Goal: Task Accomplishment & Management: Manage account settings

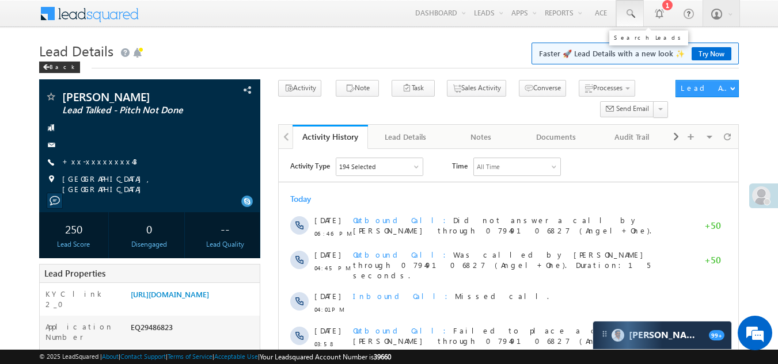
click at [631, 12] on span at bounding box center [630, 14] width 12 height 12
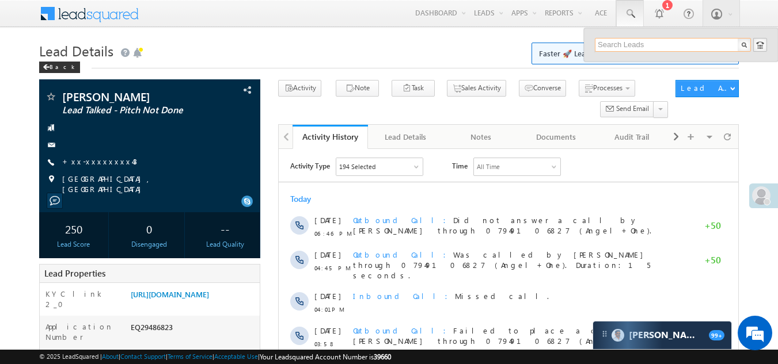
paste input "EQ29487842"
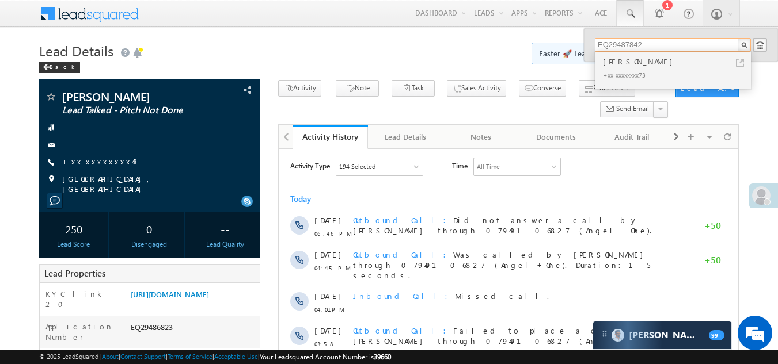
type input "EQ29487842"
click at [612, 70] on div "+xx-xxxxxxxx73" at bounding box center [678, 75] width 154 height 14
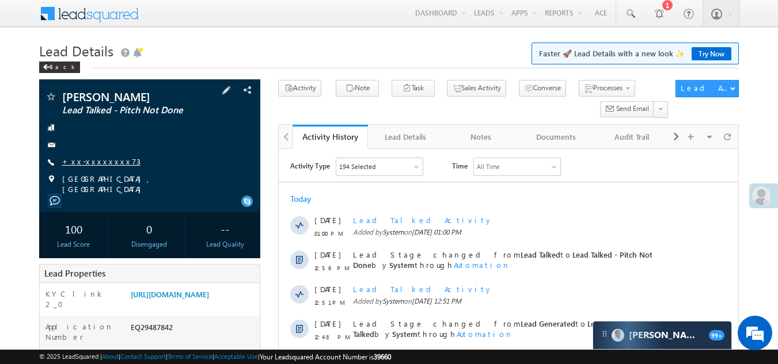
click at [84, 162] on link "+xx-xxxxxxxx73" at bounding box center [101, 162] width 78 height 10
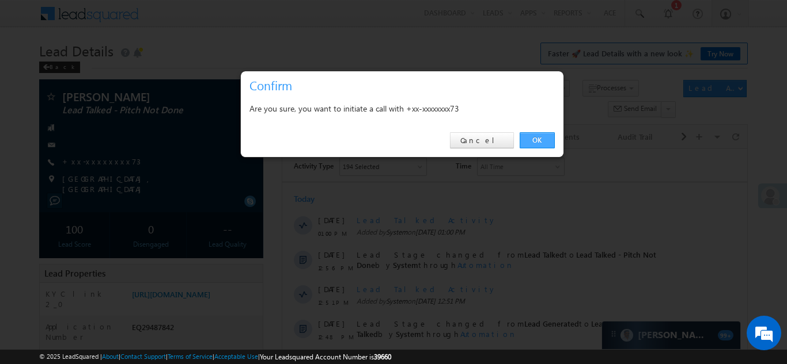
click at [541, 140] on link "OK" at bounding box center [536, 140] width 35 height 16
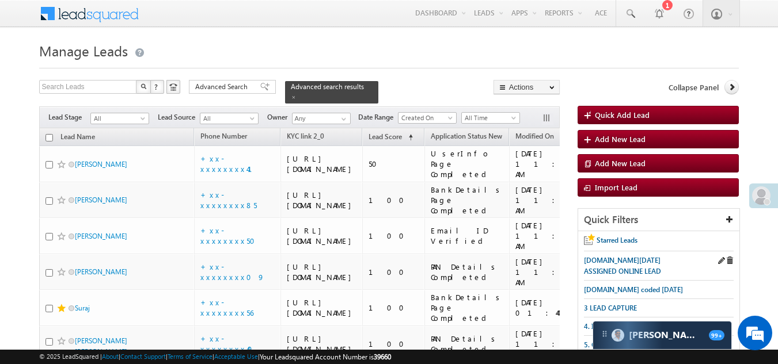
scroll to position [115, 0]
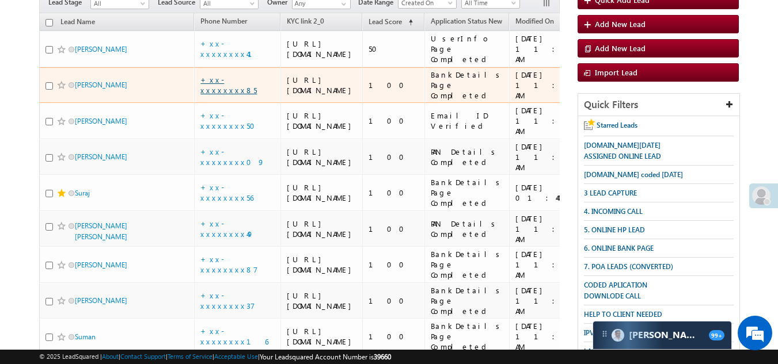
click at [233, 95] on link "+xx-xxxxxxxx85" at bounding box center [228, 85] width 56 height 20
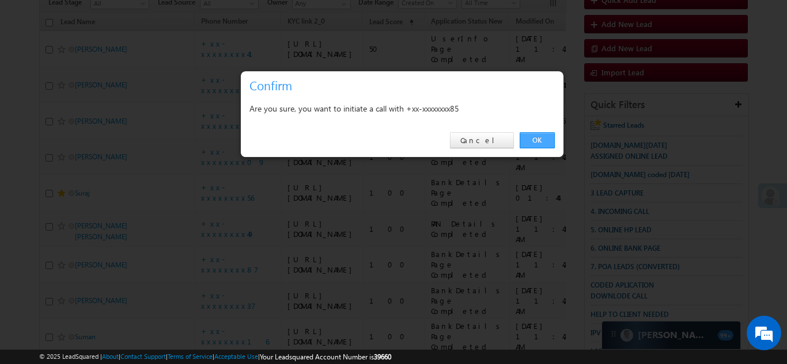
click at [533, 139] on link "OK" at bounding box center [536, 140] width 35 height 16
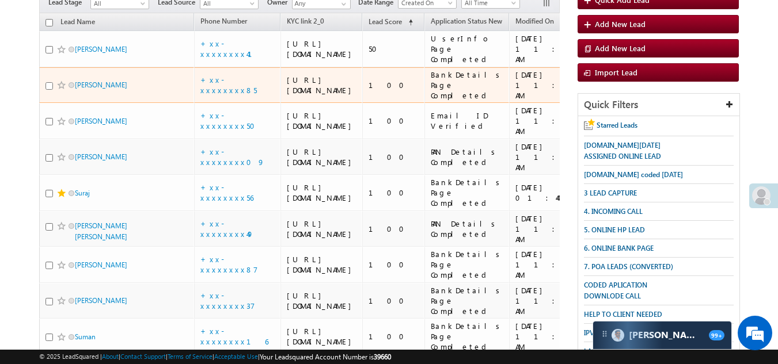
click at [47, 90] on input "checkbox" at bounding box center [48, 85] width 7 height 7
checkbox input "true"
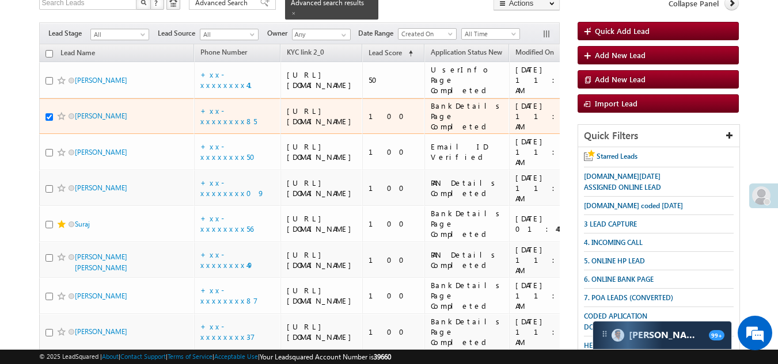
scroll to position [146, 0]
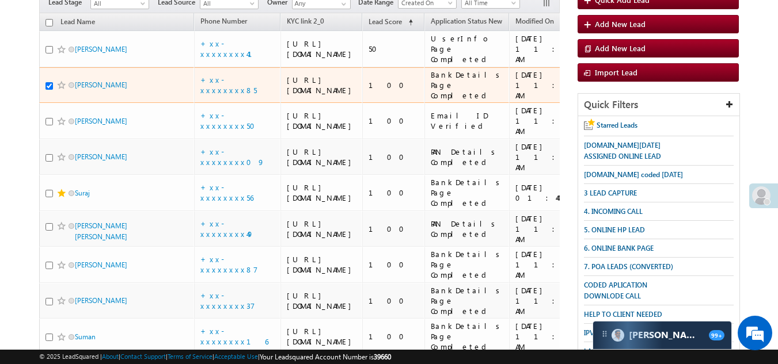
click at [59, 90] on span at bounding box center [61, 85] width 9 height 9
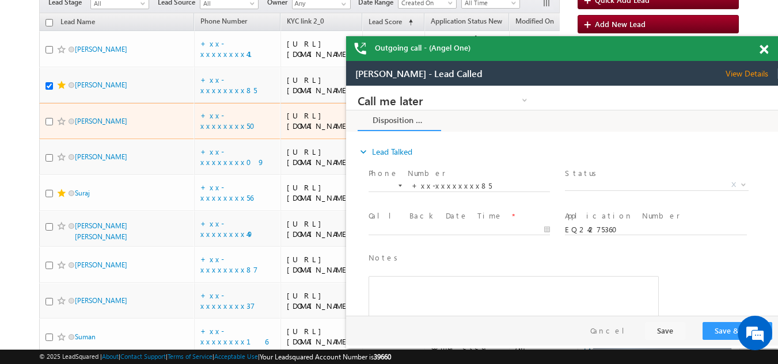
scroll to position [0, 0]
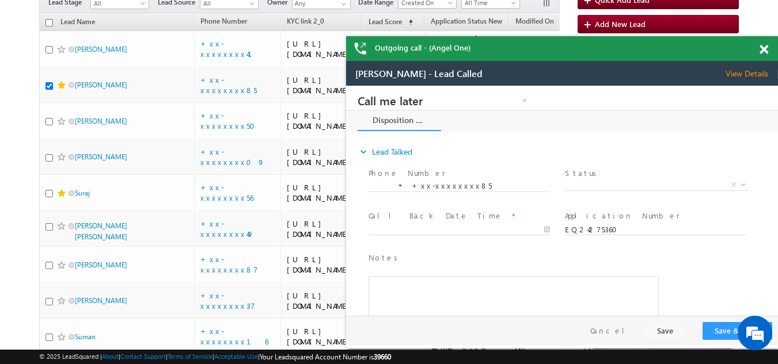
click at [752, 69] on span "View Details" at bounding box center [751, 74] width 52 height 10
click at [761, 51] on span at bounding box center [763, 50] width 9 height 10
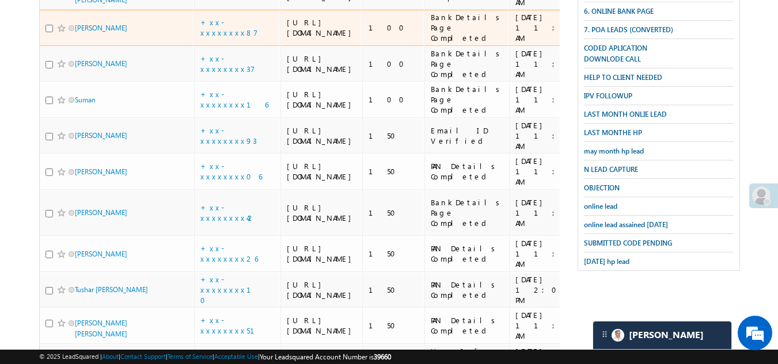
scroll to position [434, 0]
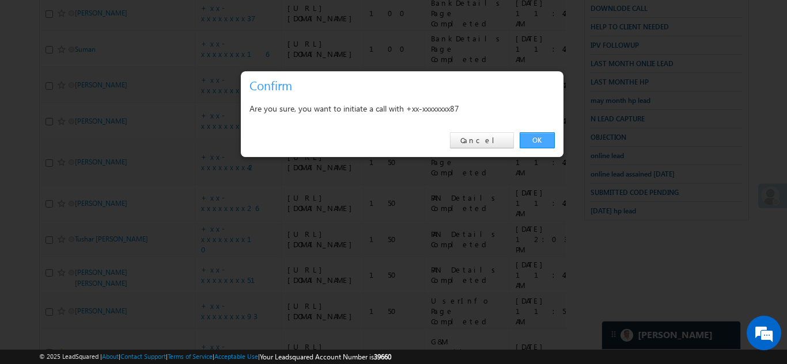
click at [534, 136] on link "OK" at bounding box center [536, 140] width 35 height 16
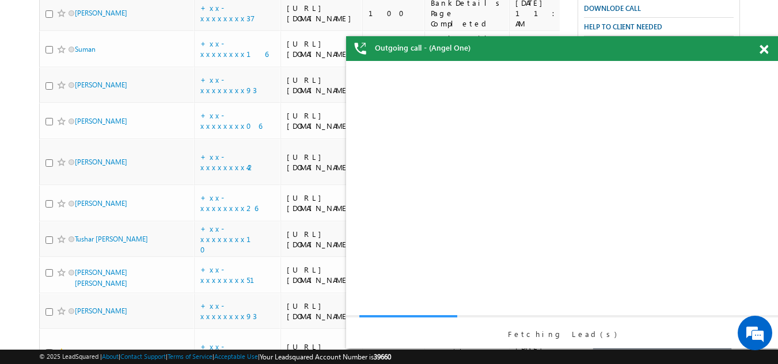
scroll to position [0, 0]
checkbox input "true"
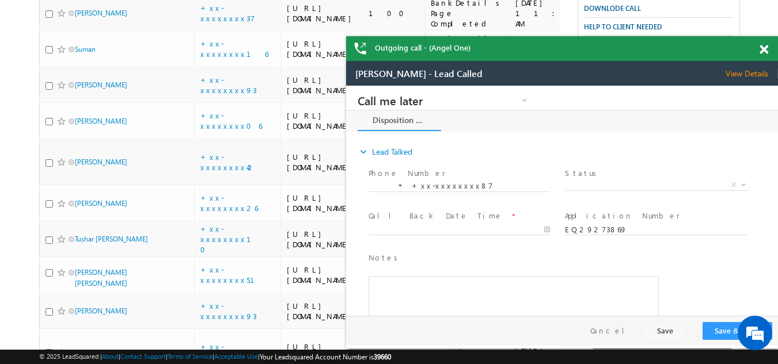
click at [763, 45] on span at bounding box center [763, 50] width 9 height 10
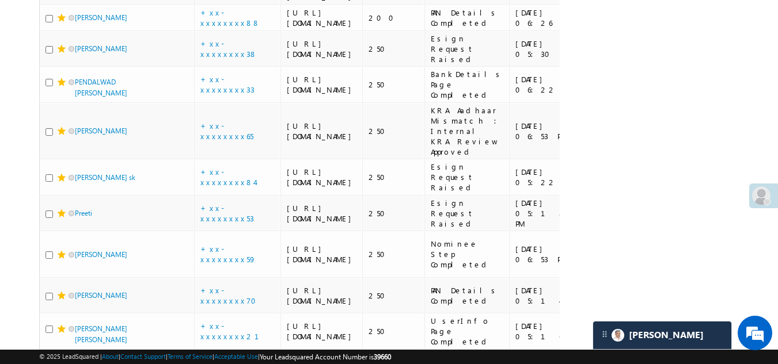
scroll to position [895, 0]
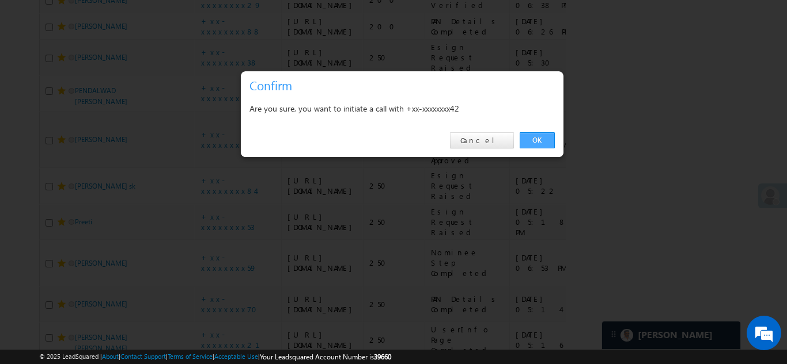
click at [538, 136] on link "OK" at bounding box center [536, 140] width 35 height 16
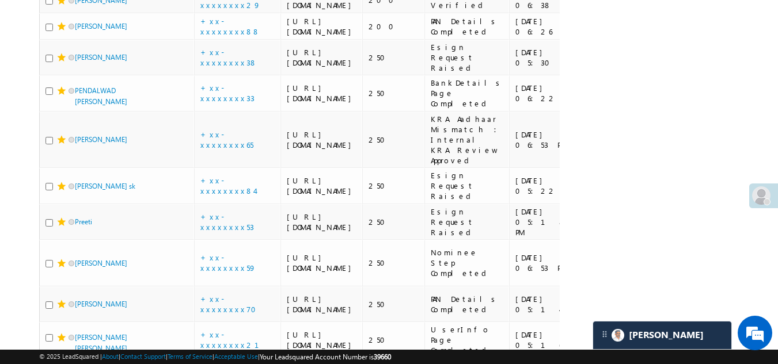
checkbox input "true"
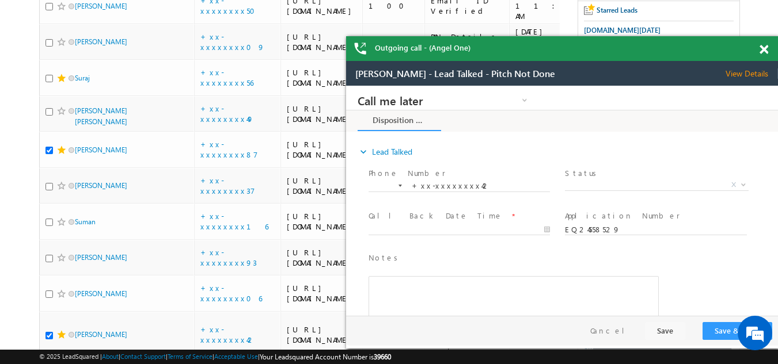
scroll to position [0, 0]
click at [764, 47] on span at bounding box center [763, 50] width 9 height 10
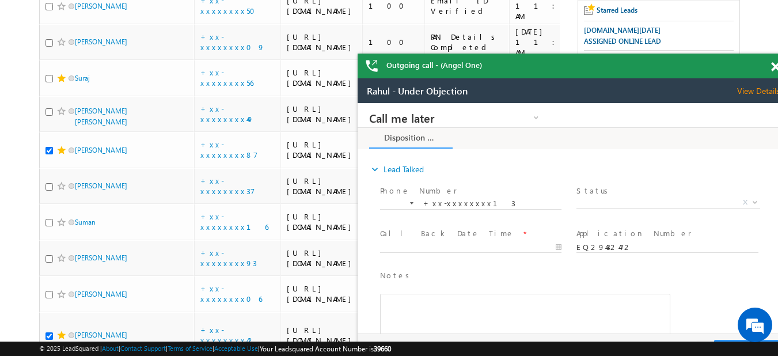
click at [772, 67] on span at bounding box center [775, 67] width 9 height 10
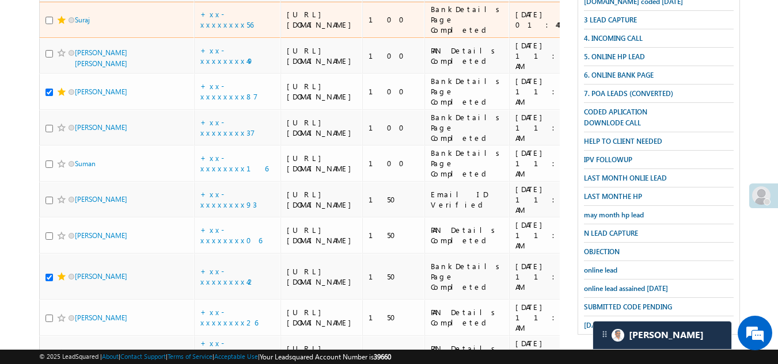
scroll to position [204, 0]
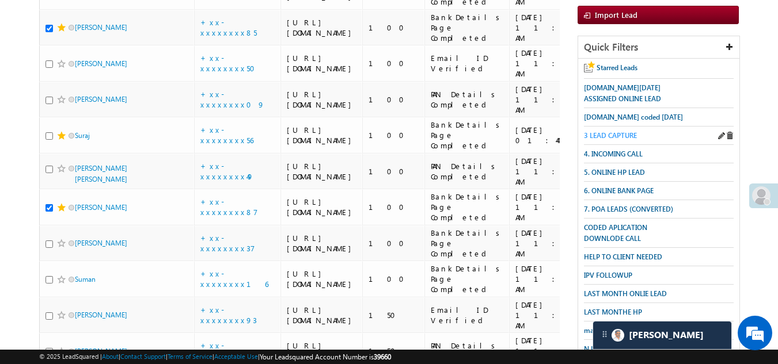
click at [615, 131] on span "3 LEAD CAPTURE" at bounding box center [610, 135] width 53 height 9
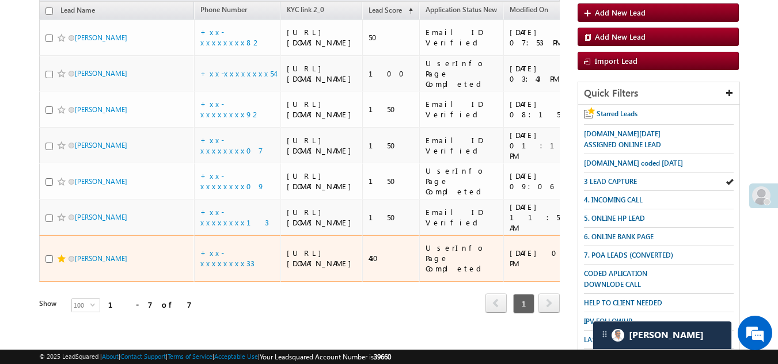
scroll to position [58, 0]
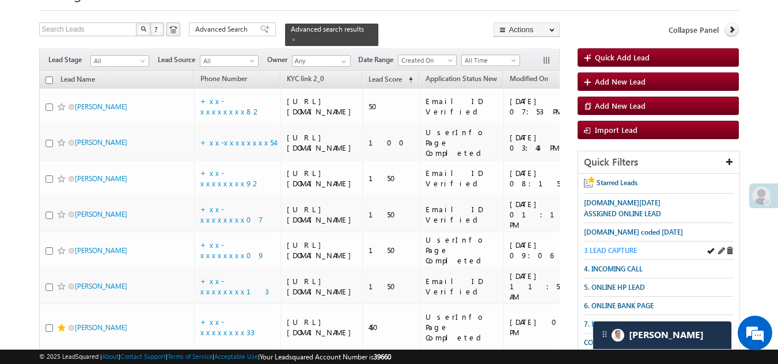
click at [616, 252] on span "3 LEAD CAPTURE" at bounding box center [610, 250] width 53 height 9
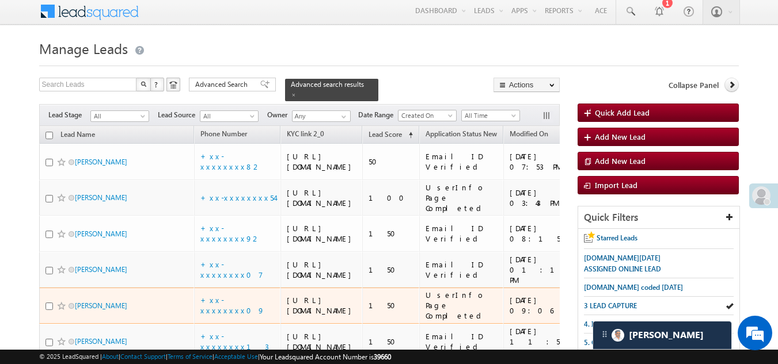
scroll to position [0, 0]
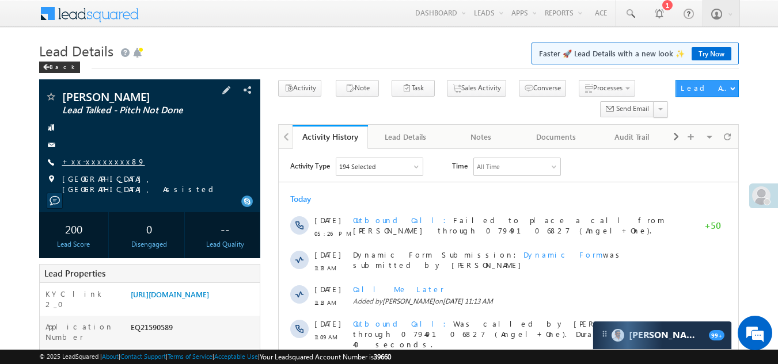
click at [92, 162] on link "+xx-xxxxxxxx89" at bounding box center [103, 162] width 83 height 10
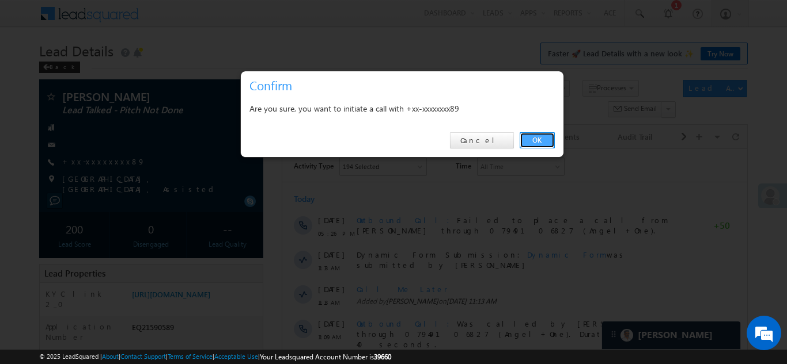
click at [537, 142] on link "OK" at bounding box center [536, 140] width 35 height 16
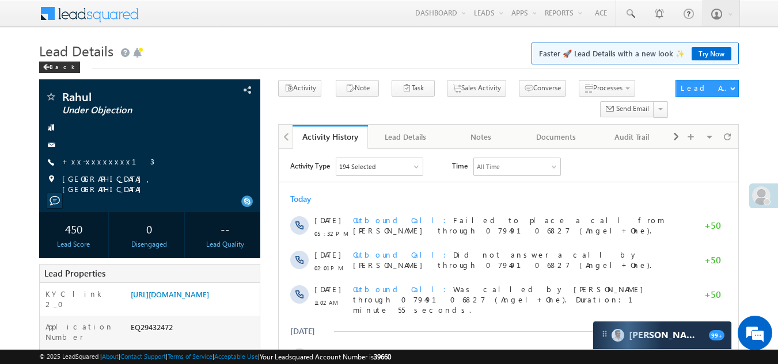
click at [97, 158] on link "+xx-xxxxxxxx13" at bounding box center [108, 162] width 92 height 10
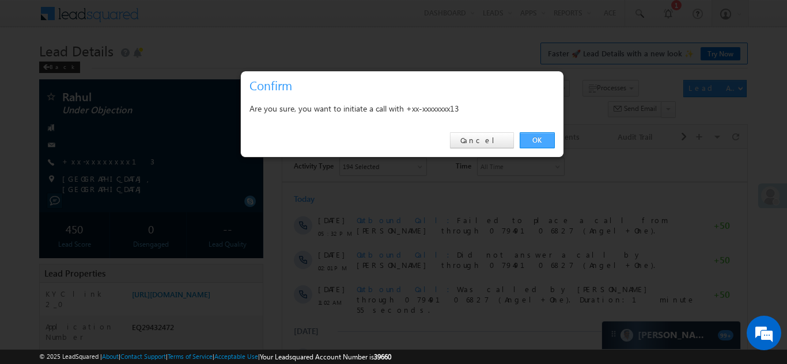
click at [540, 137] on link "OK" at bounding box center [536, 140] width 35 height 16
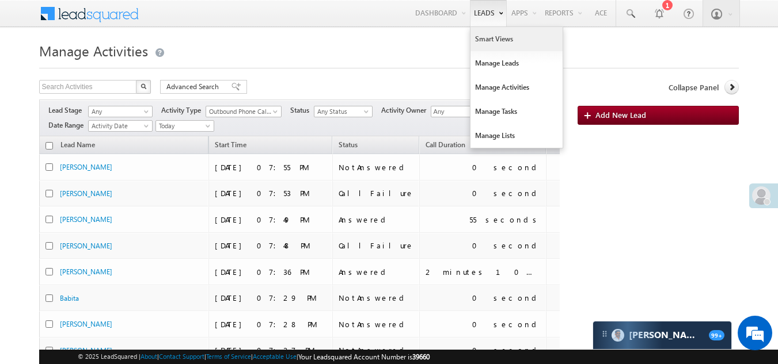
click at [484, 36] on link "Smart Views" at bounding box center [516, 39] width 92 height 24
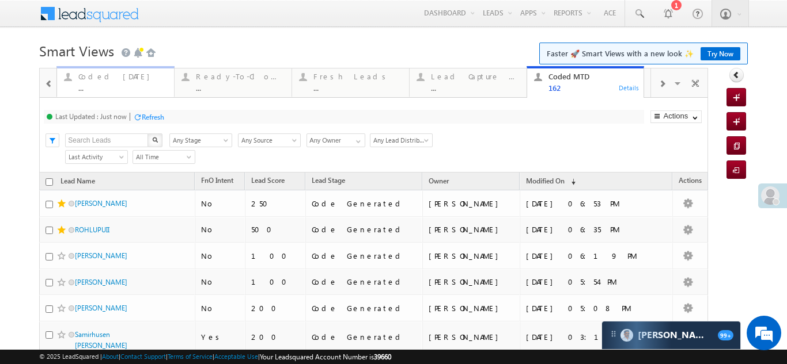
click at [94, 79] on div "Coded Today" at bounding box center [122, 76] width 89 height 9
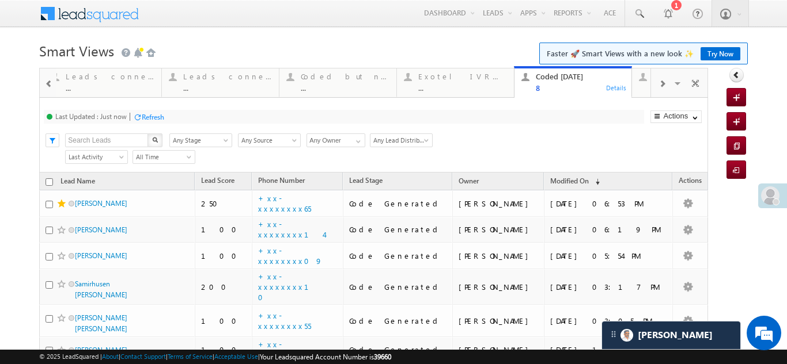
click at [155, 119] on div "Refresh" at bounding box center [153, 117] width 22 height 9
click at [158, 115] on div "Refresh" at bounding box center [153, 117] width 22 height 9
click at [143, 116] on div "Refresh" at bounding box center [153, 117] width 22 height 9
click at [152, 119] on div "Refresh" at bounding box center [153, 117] width 22 height 9
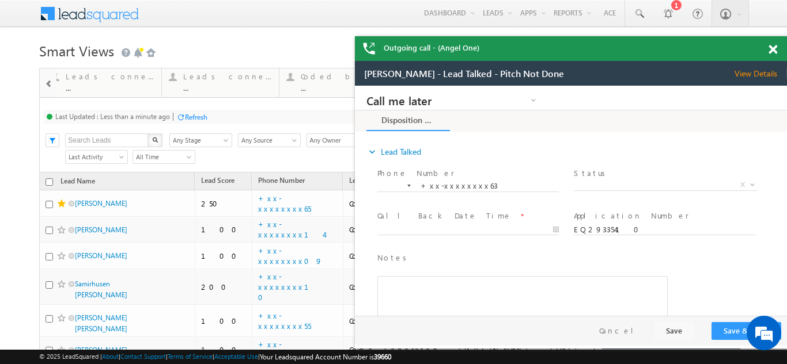
click at [772, 48] on span at bounding box center [772, 50] width 9 height 10
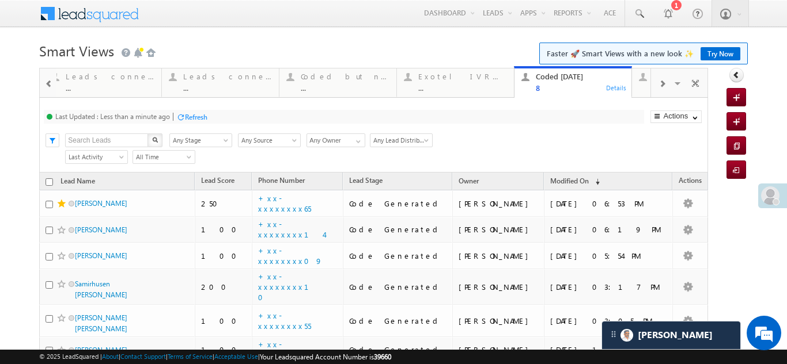
click at [192, 115] on div "Refresh" at bounding box center [196, 117] width 22 height 9
click at [199, 116] on div "Refresh" at bounding box center [196, 117] width 22 height 9
click at [658, 82] on span at bounding box center [661, 83] width 7 height 9
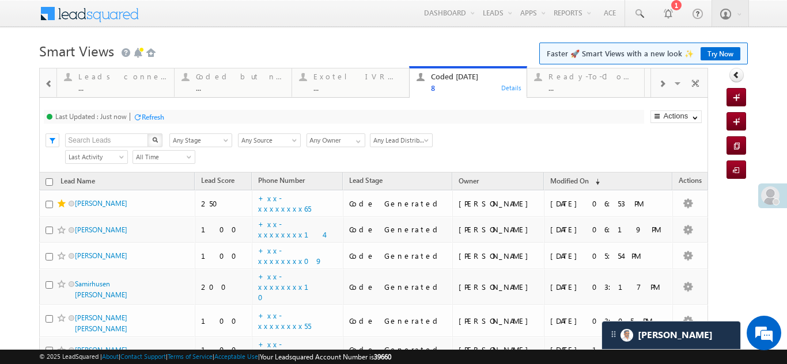
click at [658, 82] on span at bounding box center [661, 83] width 7 height 9
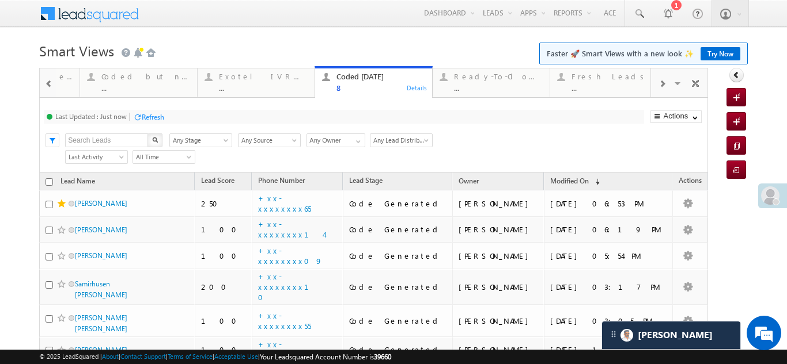
click at [658, 82] on span at bounding box center [661, 83] width 7 height 9
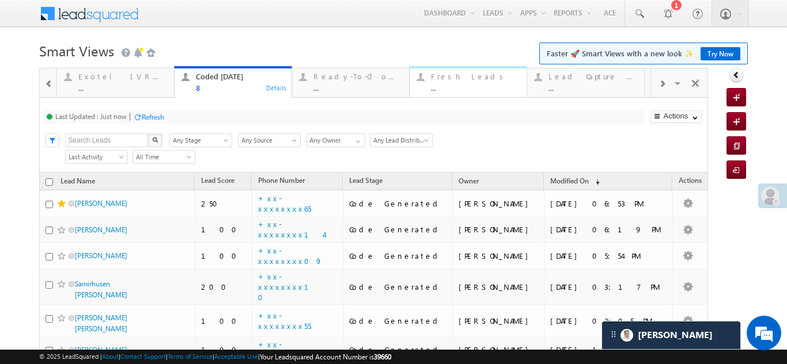
click at [442, 79] on div "Fresh Leads" at bounding box center [475, 76] width 89 height 9
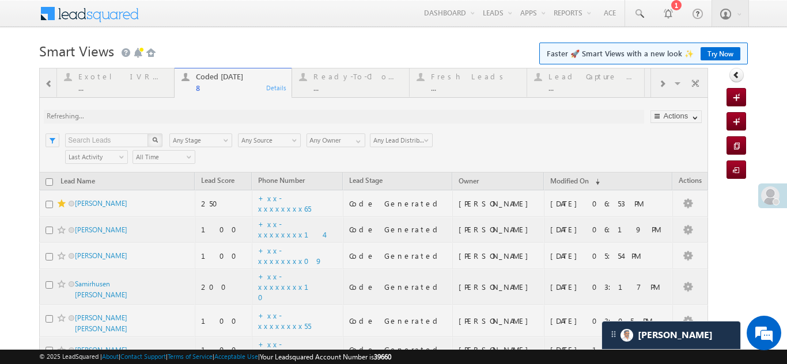
click at [786, 364] on html "Menu Bikash Das bikas h.das @ange lbrok ing.c om" at bounding box center [393, 254] width 787 height 508
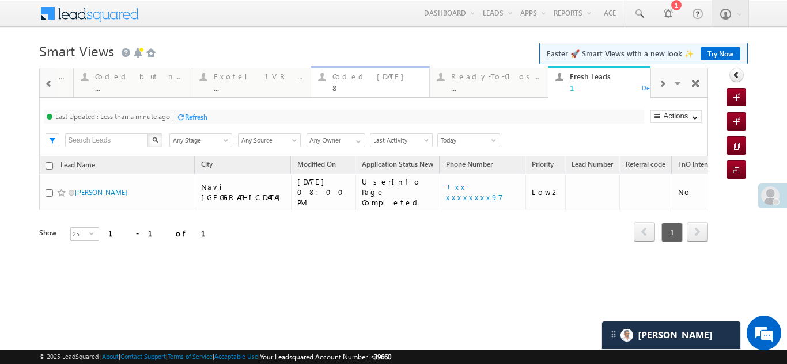
click at [340, 77] on div "Coded Today" at bounding box center [377, 76] width 90 height 9
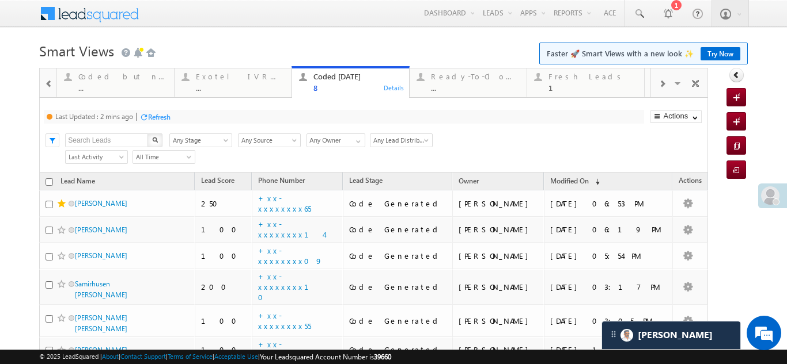
click at [161, 120] on div "Refresh" at bounding box center [159, 117] width 22 height 9
click at [150, 113] on div "Refresh" at bounding box center [153, 117] width 22 height 9
click at [563, 81] on div "Fresh Leads 1" at bounding box center [592, 81] width 89 height 22
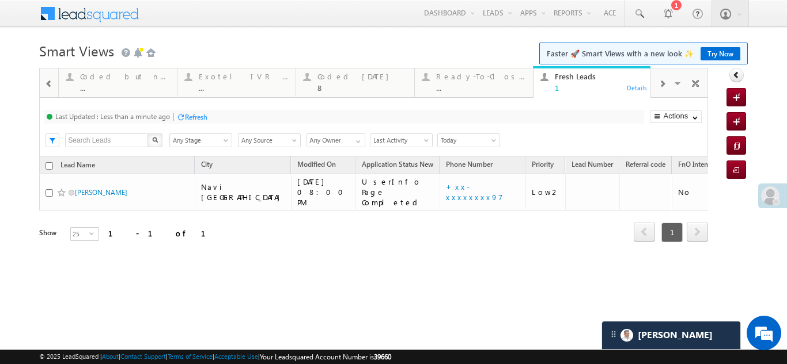
click at [196, 117] on div "Refresh" at bounding box center [196, 117] width 22 height 9
click at [340, 78] on div "Coded Today" at bounding box center [362, 76] width 90 height 9
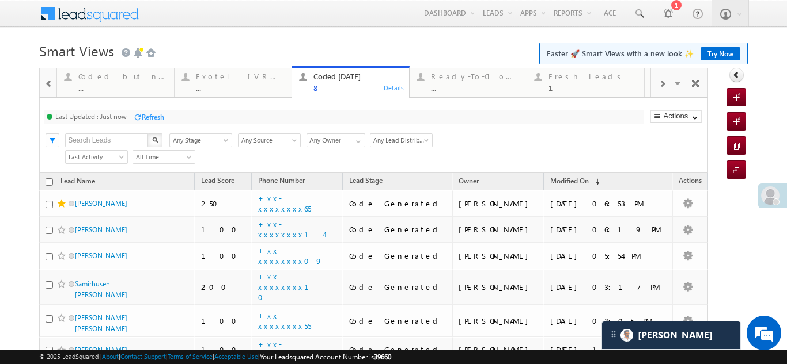
click at [154, 113] on div "Refresh" at bounding box center [153, 117] width 22 height 9
click at [204, 116] on div "Refresh" at bounding box center [196, 117] width 22 height 9
click at [153, 116] on div "Refresh" at bounding box center [153, 117] width 22 height 9
click at [158, 115] on div "Refresh" at bounding box center [153, 117] width 22 height 9
click at [206, 116] on div "Refresh" at bounding box center [196, 117] width 22 height 9
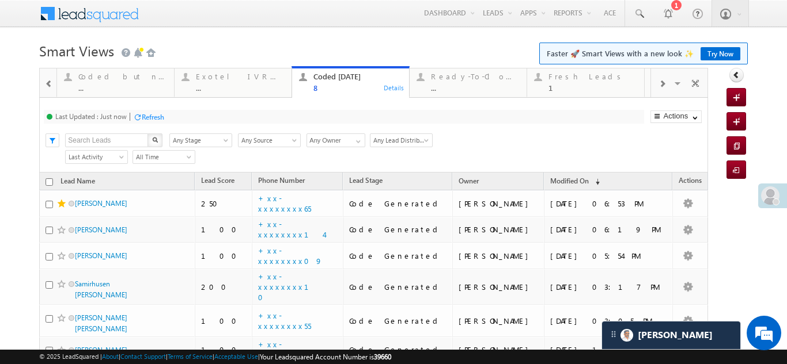
click at [571, 78] on div "Fresh Leads" at bounding box center [592, 76] width 89 height 9
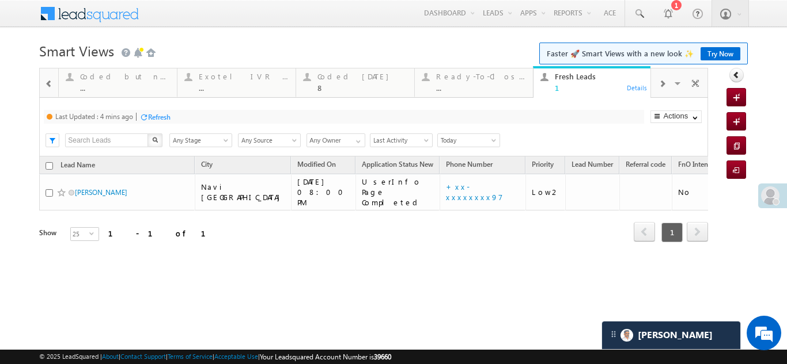
click at [157, 115] on div "Refresh" at bounding box center [159, 117] width 22 height 9
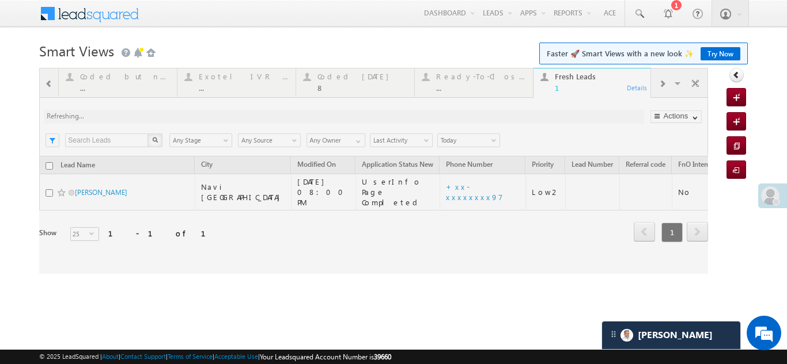
click at [165, 117] on div at bounding box center [373, 171] width 668 height 206
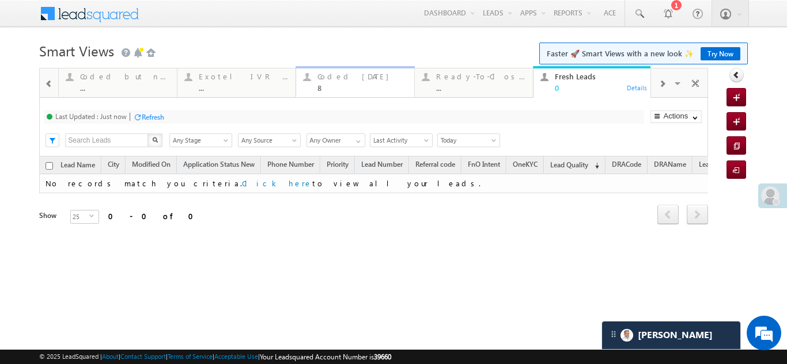
click at [333, 81] on div "Coded Today" at bounding box center [362, 76] width 90 height 9
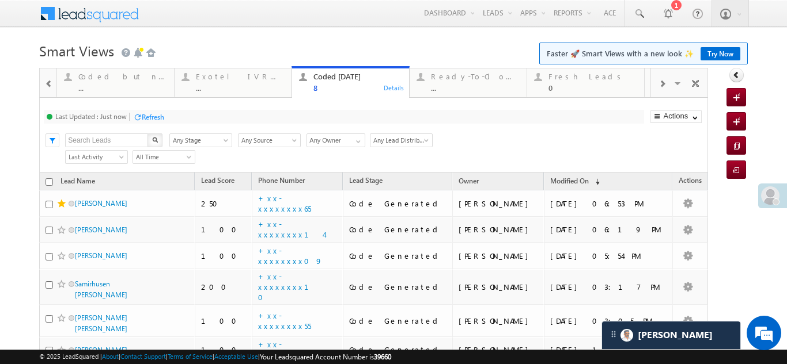
click at [153, 115] on div "Refresh" at bounding box center [153, 117] width 22 height 9
click at [159, 121] on div "Refresh" at bounding box center [153, 117] width 22 height 9
click at [658, 84] on span at bounding box center [661, 83] width 7 height 9
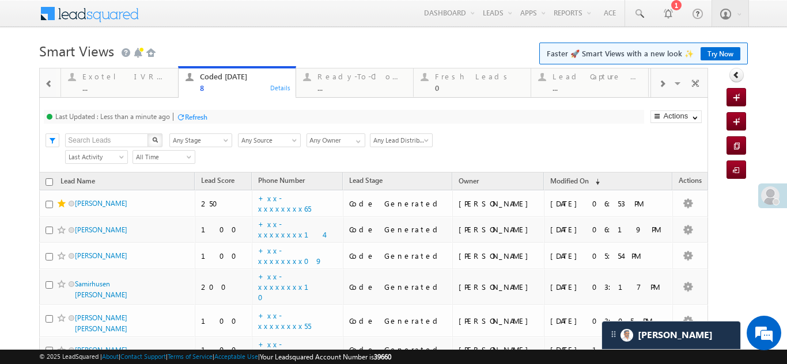
click at [658, 84] on span at bounding box center [661, 83] width 7 height 9
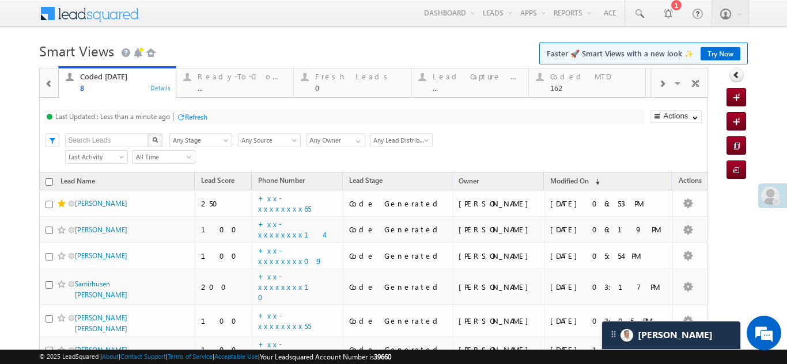
click at [656, 84] on div "Visible Tabs Thankyou Page leads Default Lead Type Default STP Rejection Reason…" at bounding box center [679, 83] width 56 height 28
click at [318, 84] on div "0" at bounding box center [357, 87] width 89 height 9
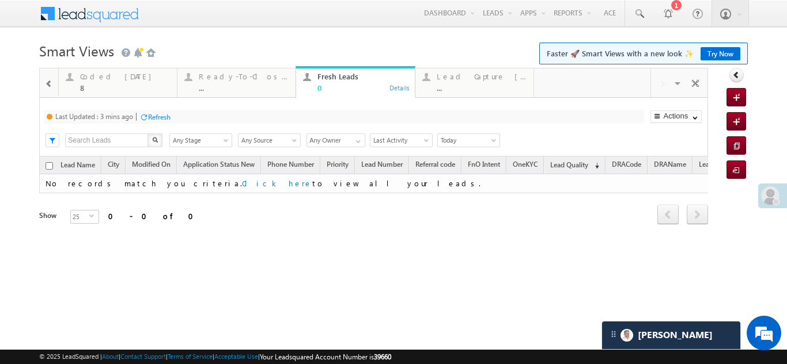
click at [156, 115] on div "Refresh" at bounding box center [159, 117] width 22 height 9
click at [465, 81] on div "Lead Capture Today" at bounding box center [481, 76] width 90 height 9
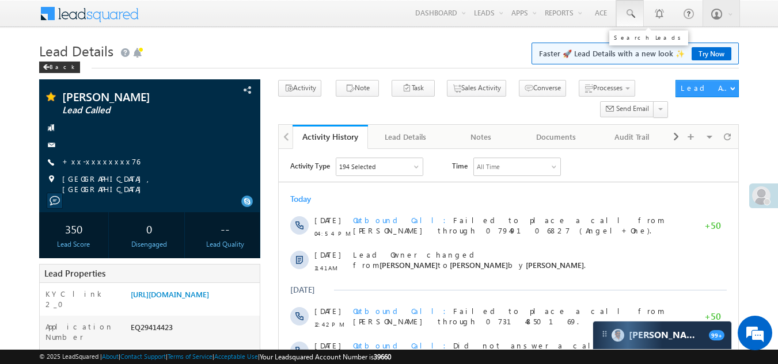
click at [626, 15] on span at bounding box center [630, 14] width 12 height 12
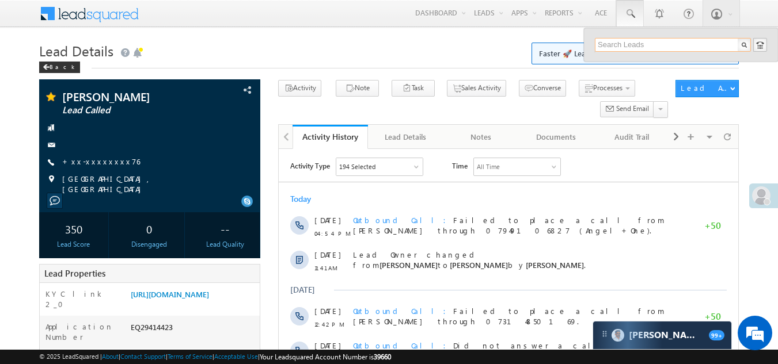
paste input "EQ29462942"
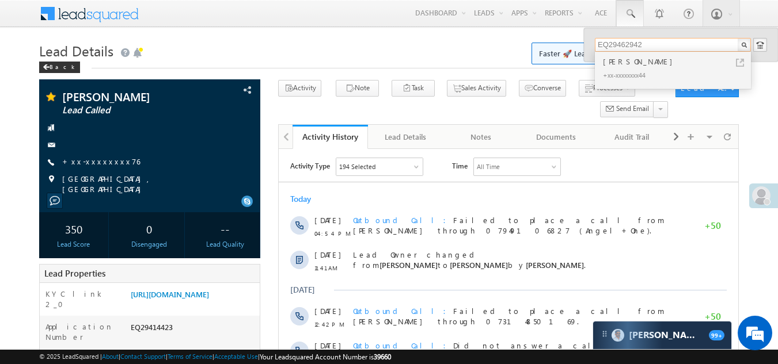
type input "EQ29462942"
click at [616, 67] on div "Smita Mahandule" at bounding box center [678, 61] width 154 height 13
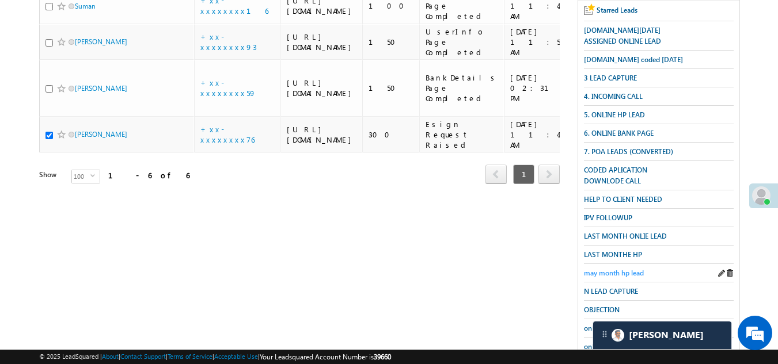
click at [613, 269] on span "may month hp lead" at bounding box center [614, 273] width 60 height 9
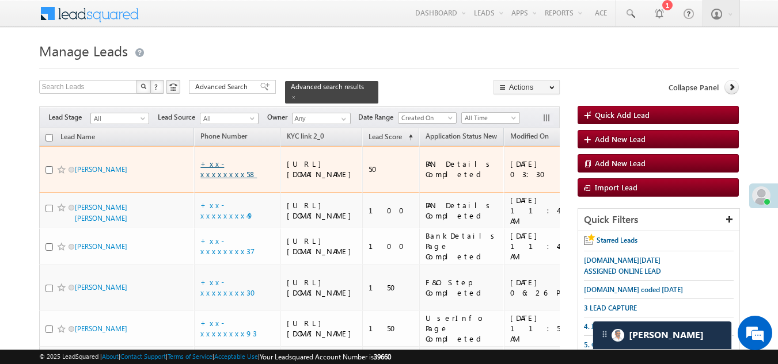
click at [232, 172] on link "+xx-xxxxxxxx58" at bounding box center [228, 169] width 56 height 20
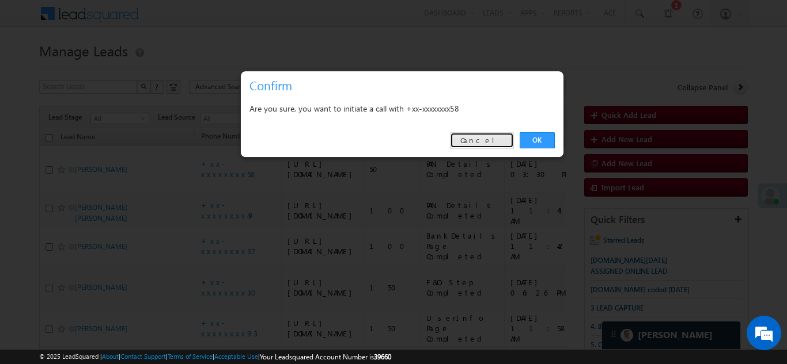
click at [496, 142] on link "Cancel" at bounding box center [482, 140] width 64 height 16
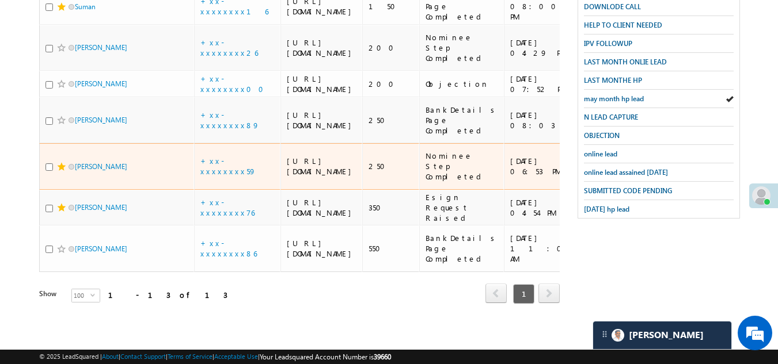
scroll to position [287, 0]
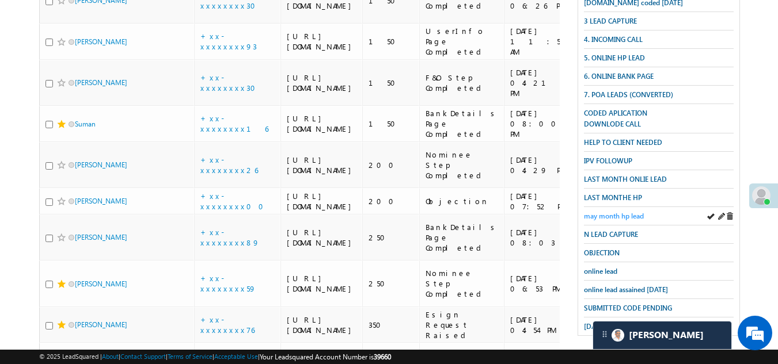
click at [610, 212] on span "may month hp lead" at bounding box center [614, 216] width 60 height 9
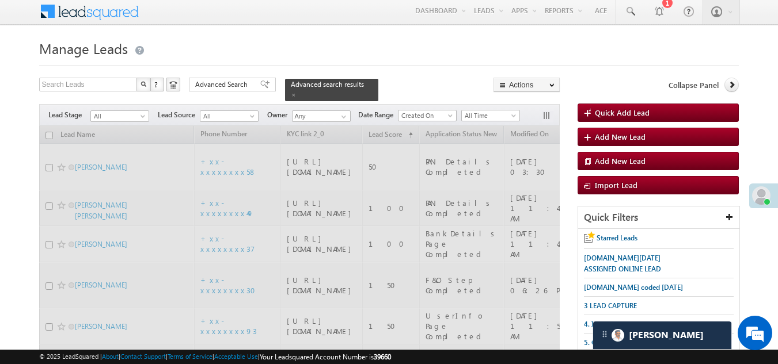
scroll to position [0, 0]
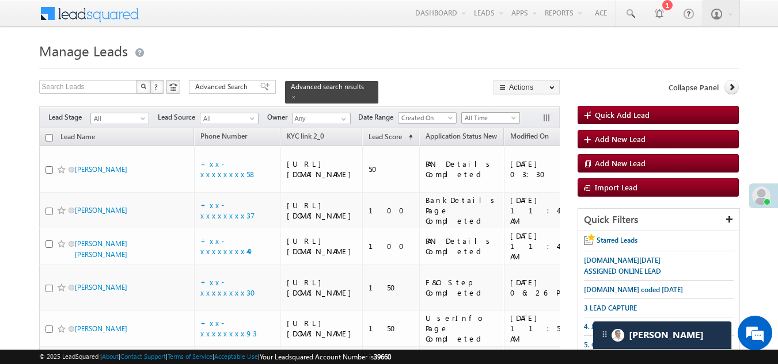
click at [487, 113] on span "All Time" at bounding box center [489, 118] width 55 height 10
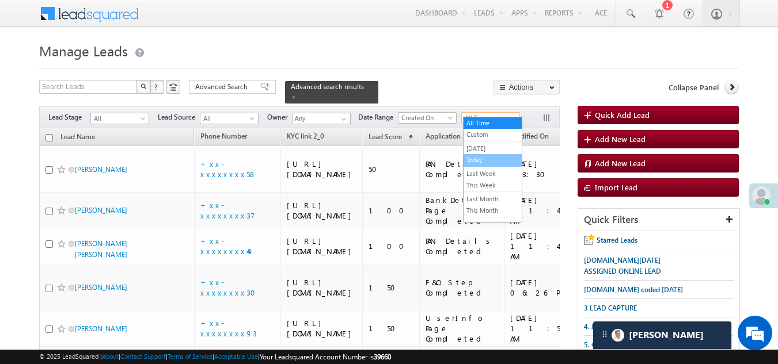
click at [493, 158] on link "Today" at bounding box center [493, 160] width 58 height 10
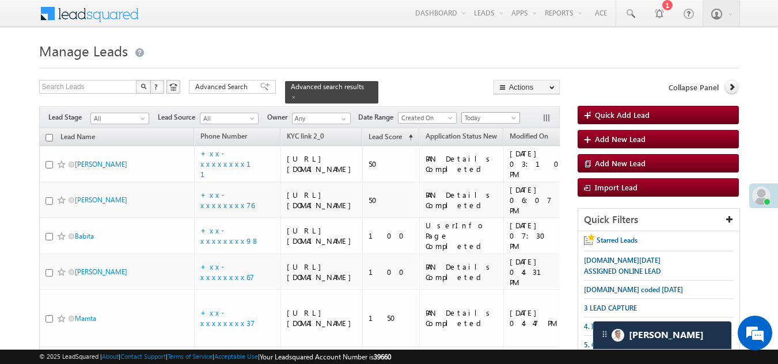
click at [484, 113] on span "Today" at bounding box center [489, 118] width 55 height 10
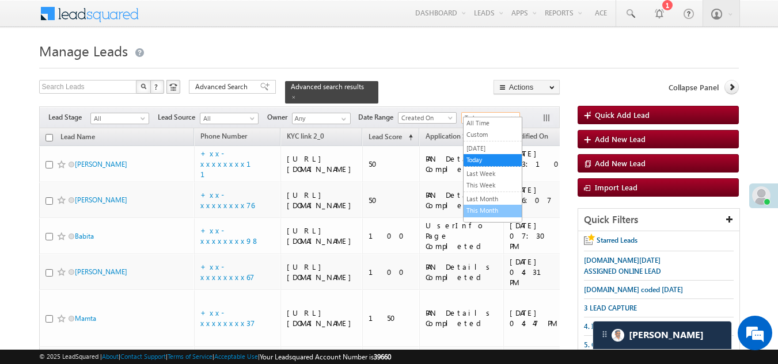
click at [480, 212] on link "This Month" at bounding box center [493, 211] width 58 height 10
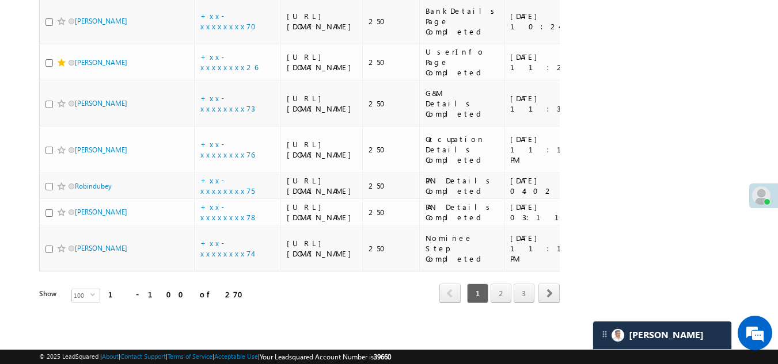
scroll to position [4962, 0]
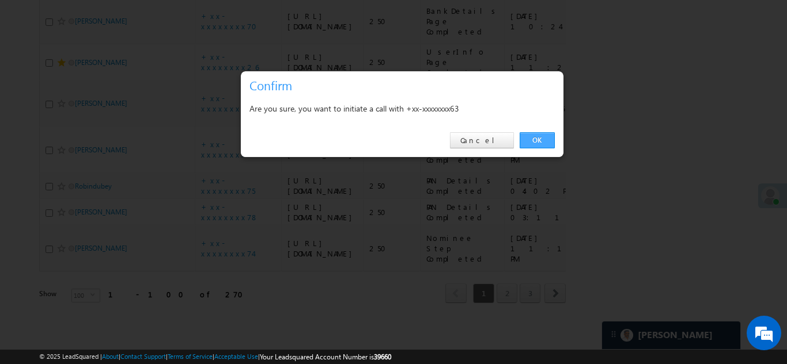
click at [531, 139] on link "OK" at bounding box center [536, 140] width 35 height 16
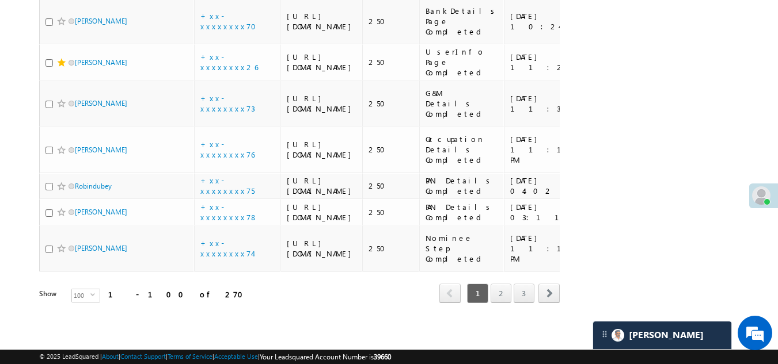
scroll to position [4993, 0]
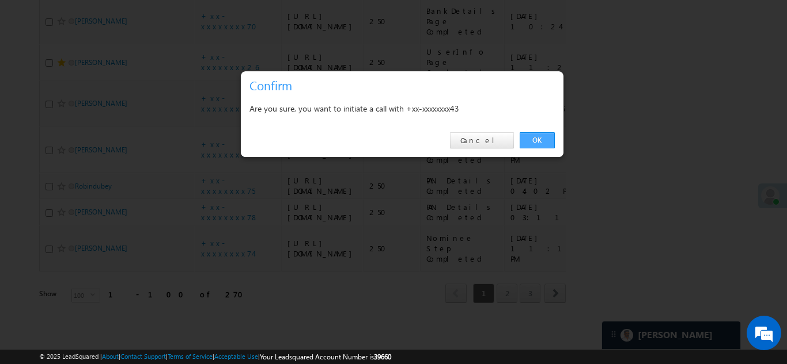
click at [541, 140] on link "OK" at bounding box center [536, 140] width 35 height 16
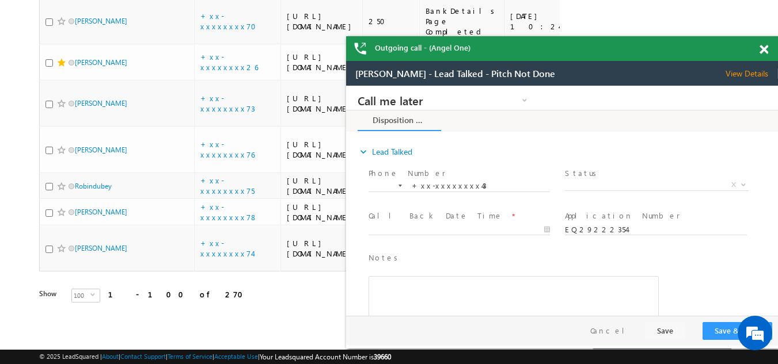
scroll to position [0, 0]
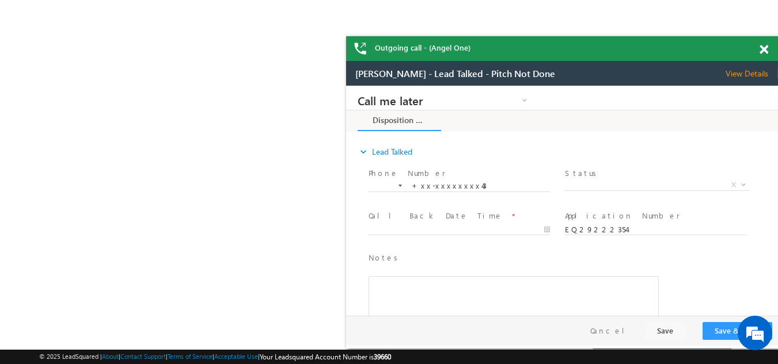
click at [762, 49] on span at bounding box center [763, 50] width 9 height 10
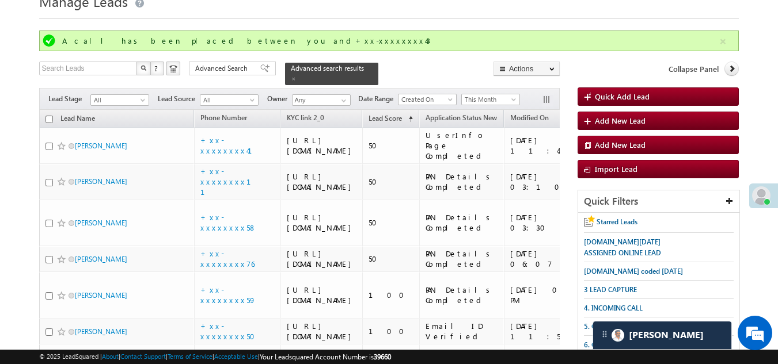
scroll to position [41, 0]
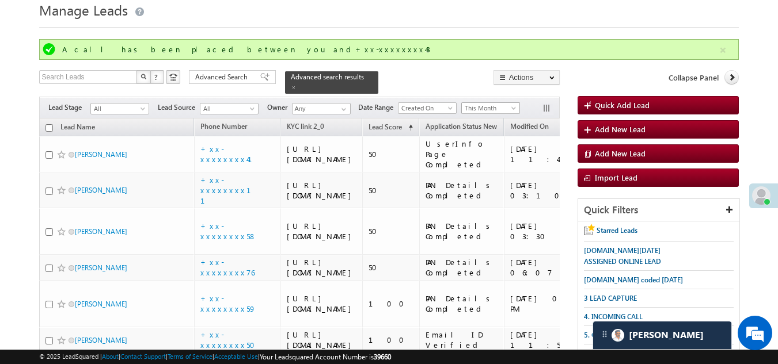
click at [487, 103] on span "This Month" at bounding box center [489, 108] width 55 height 10
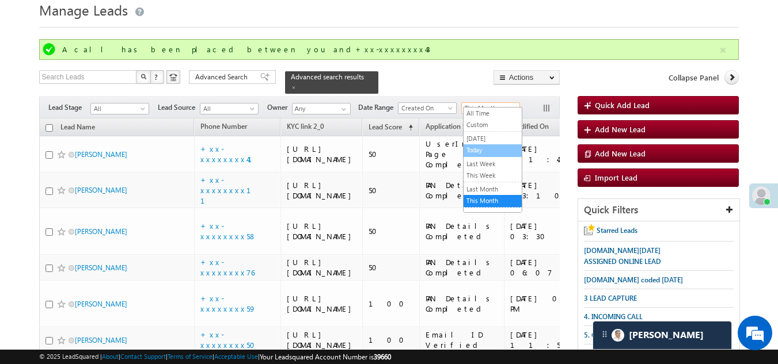
click at [487, 147] on link "Today" at bounding box center [493, 150] width 58 height 10
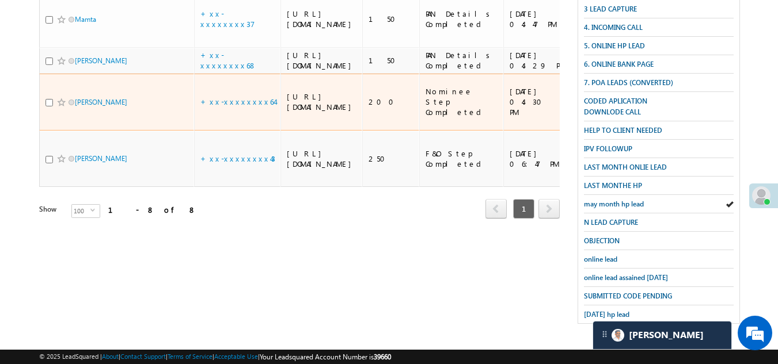
scroll to position [413, 0]
click at [228, 107] on link "+xx-xxxxxxxx64" at bounding box center [237, 102] width 74 height 10
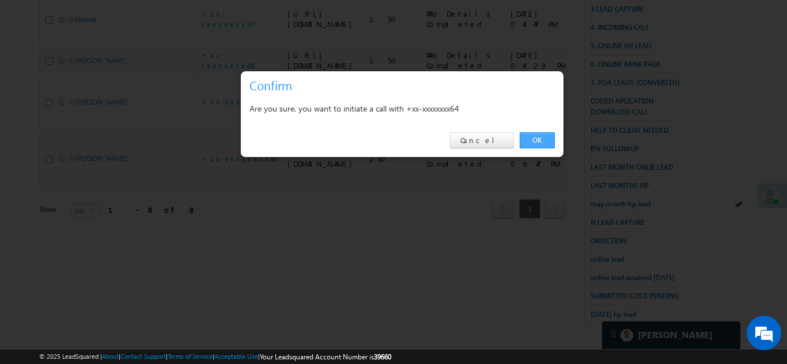
click at [544, 139] on link "OK" at bounding box center [536, 140] width 35 height 16
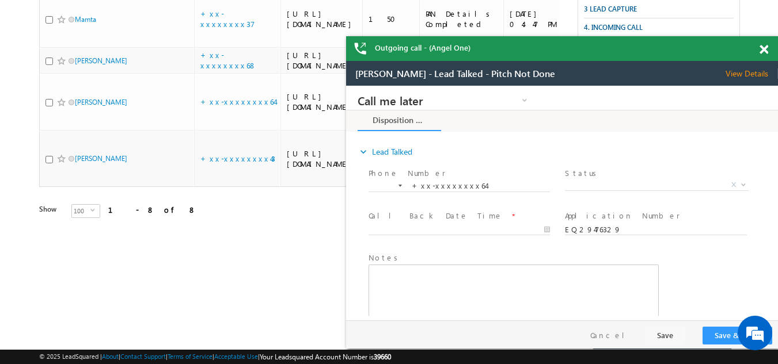
scroll to position [0, 0]
click at [763, 48] on span at bounding box center [763, 50] width 9 height 10
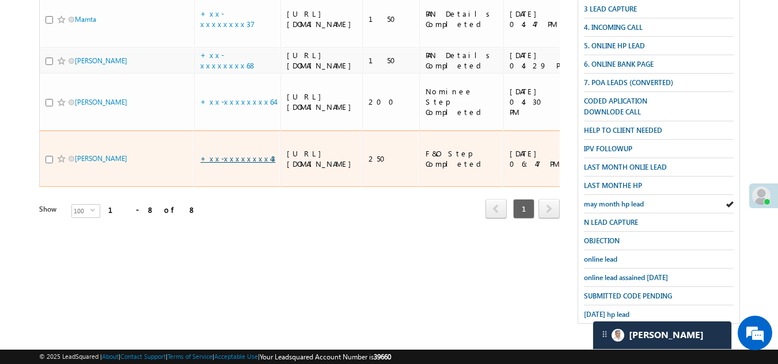
click at [238, 164] on link "+xx-xxxxxxxx43" at bounding box center [237, 159] width 75 height 10
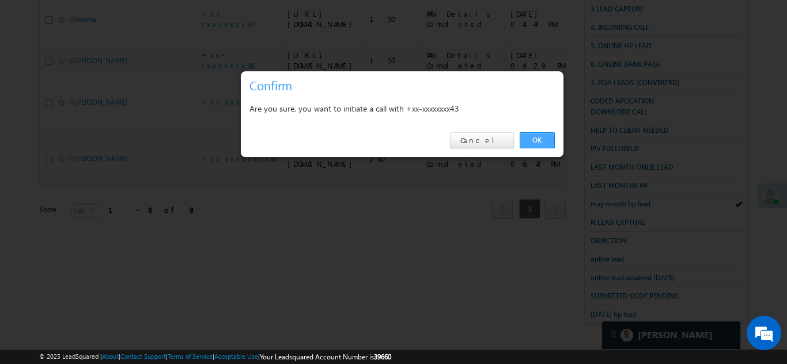
click at [533, 136] on link "OK" at bounding box center [536, 140] width 35 height 16
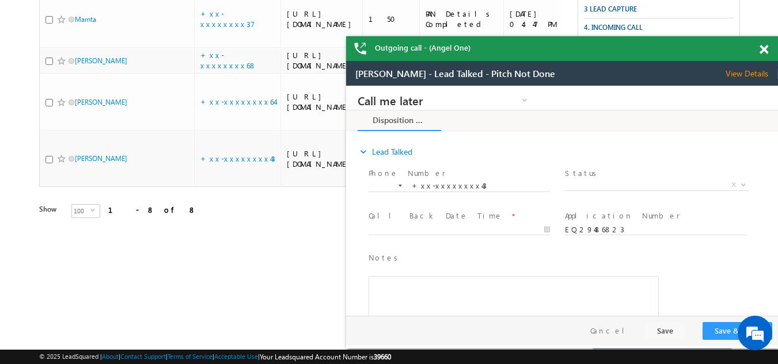
click at [764, 51] on span at bounding box center [763, 50] width 9 height 10
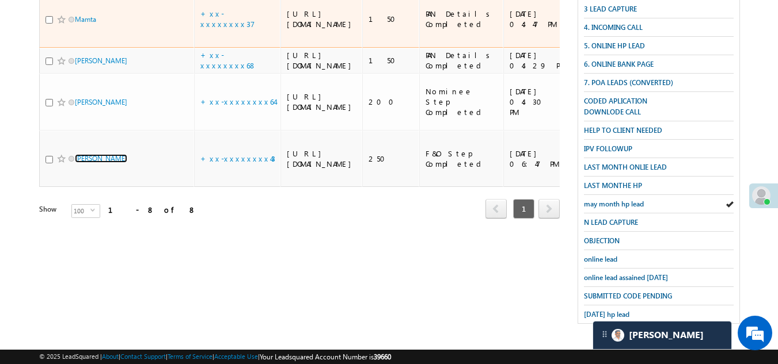
scroll to position [386, 0]
click at [225, 29] on link "+xx-xxxxxxxx37" at bounding box center [227, 19] width 55 height 20
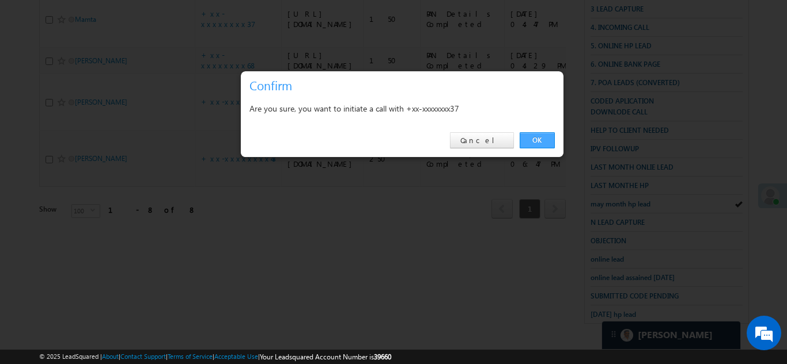
click at [537, 138] on link "OK" at bounding box center [536, 140] width 35 height 16
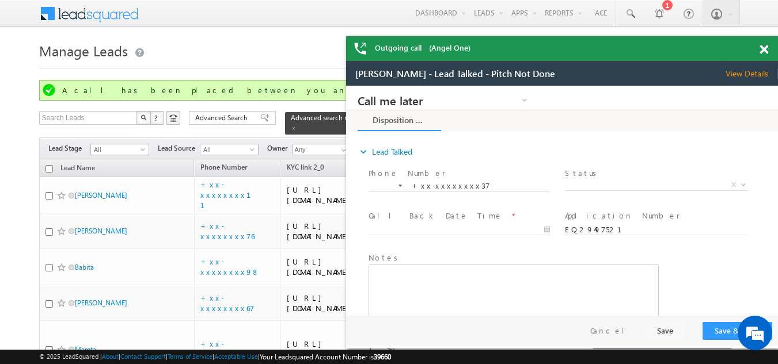
scroll to position [0, 0]
click at [750, 71] on span "View Details" at bounding box center [751, 74] width 52 height 10
click at [762, 50] on span at bounding box center [763, 50] width 9 height 10
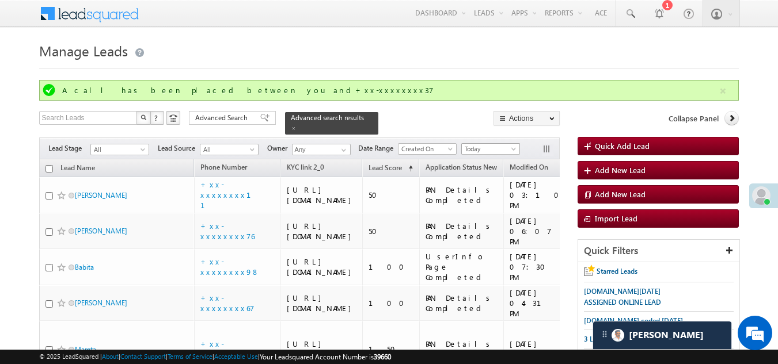
click at [477, 144] on span "Today" at bounding box center [489, 149] width 55 height 10
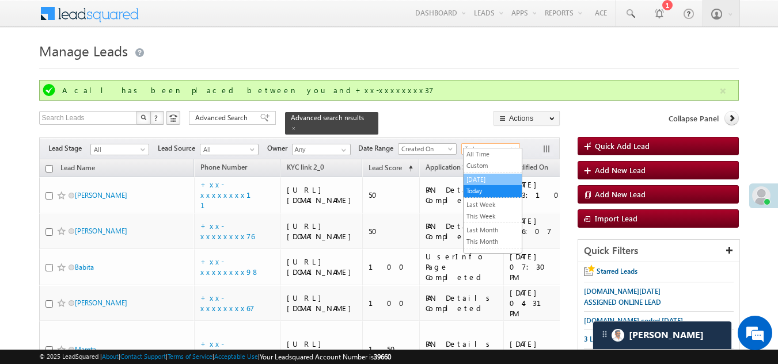
click at [488, 178] on link "[DATE]" at bounding box center [493, 179] width 58 height 10
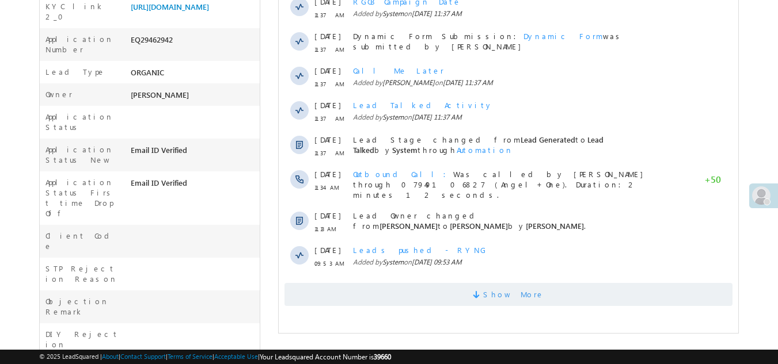
click at [386, 284] on span "Show More" at bounding box center [508, 294] width 448 height 23
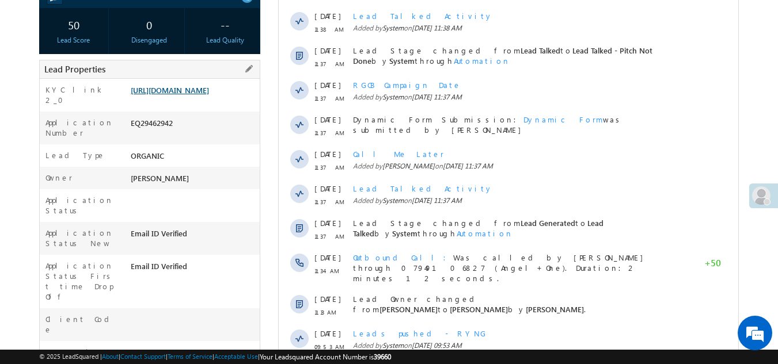
scroll to position [58, 0]
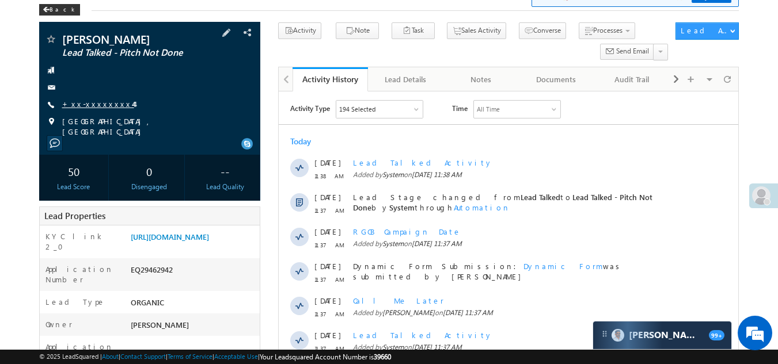
click at [96, 103] on link "+xx-xxxxxxxx44" at bounding box center [98, 104] width 72 height 10
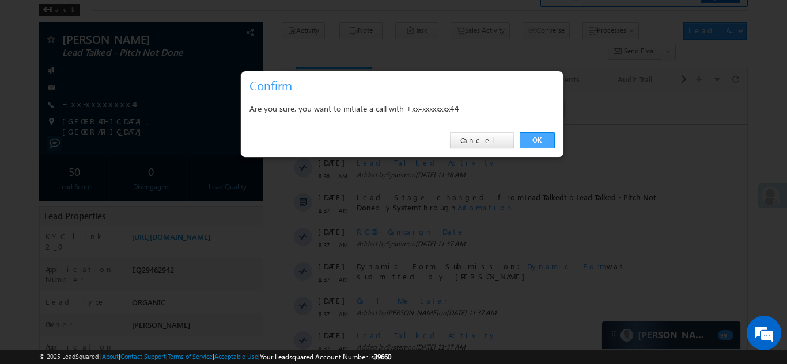
click at [541, 138] on link "OK" at bounding box center [536, 140] width 35 height 16
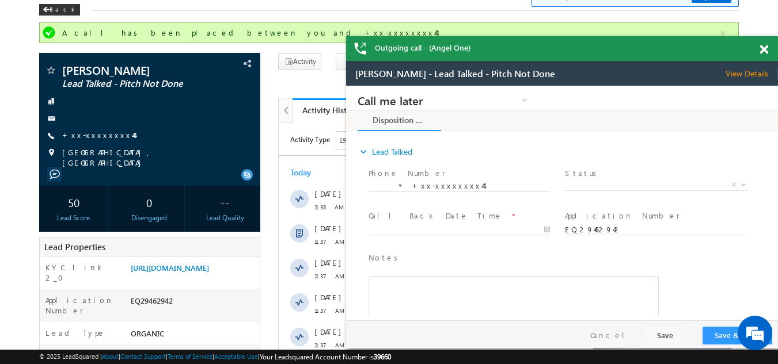
scroll to position [0, 0]
click at [765, 50] on span at bounding box center [763, 50] width 9 height 10
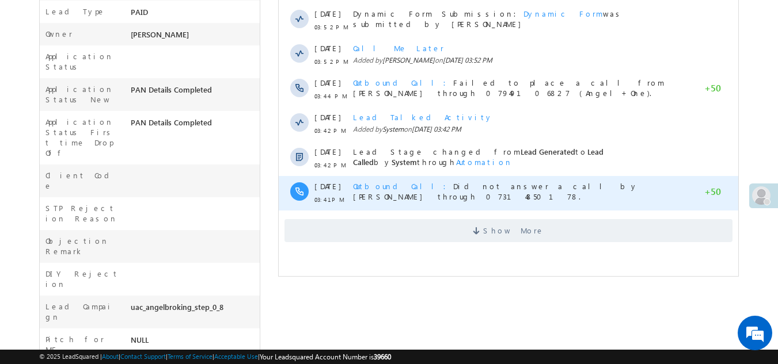
scroll to position [345, 0]
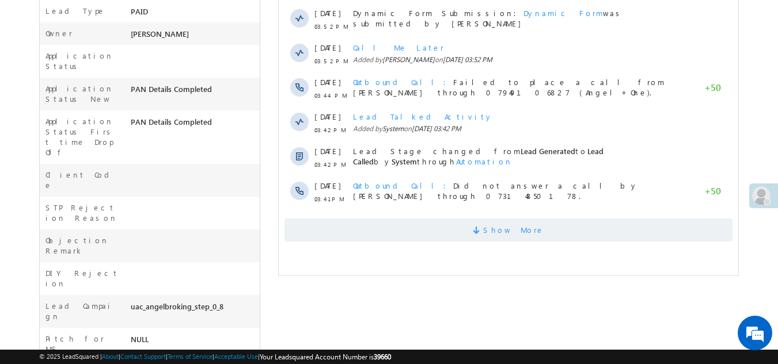
click at [407, 235] on span "Show More" at bounding box center [508, 230] width 448 height 23
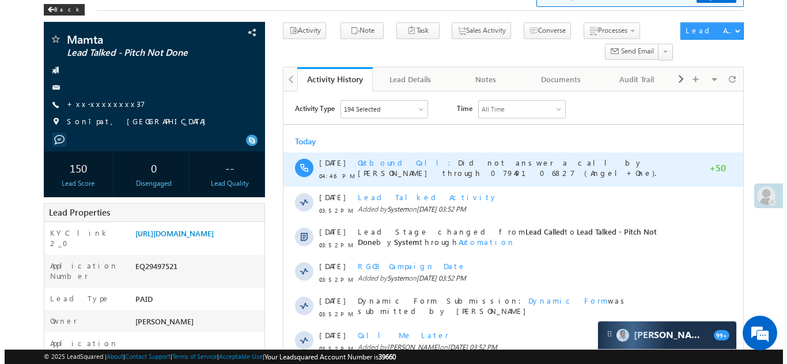
scroll to position [0, 0]
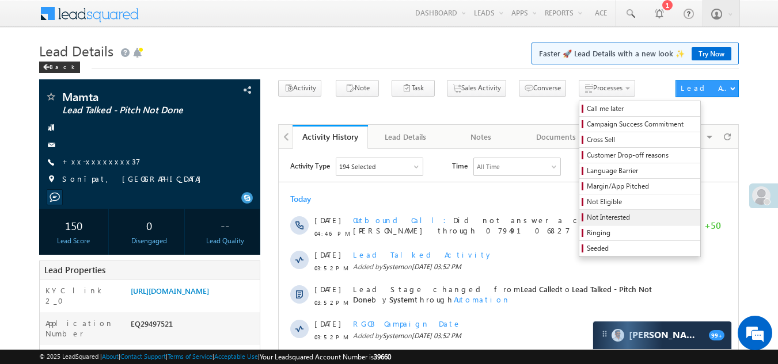
click at [587, 217] on span "Not Interested" at bounding box center [641, 217] width 109 height 10
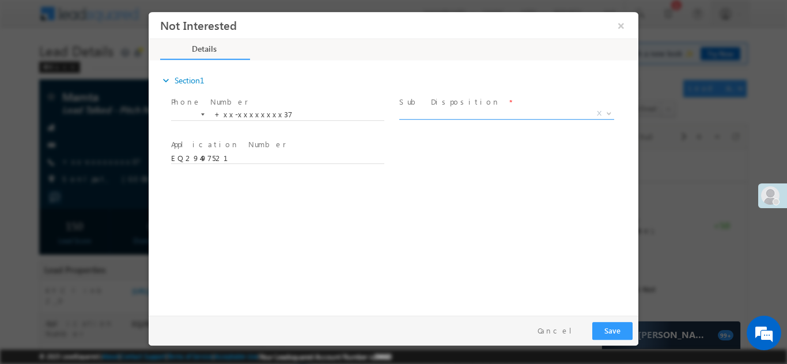
click at [440, 108] on span "X" at bounding box center [506, 114] width 215 height 12
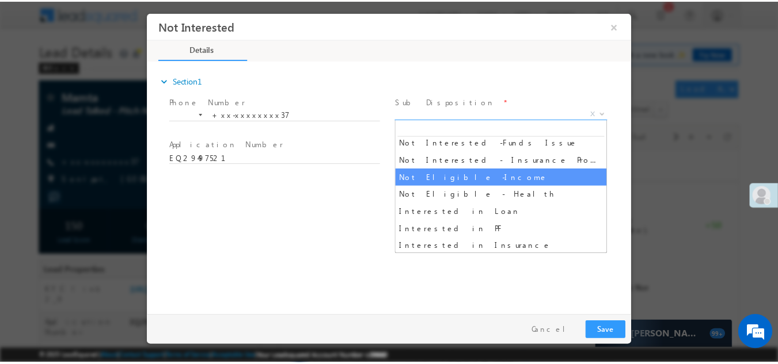
scroll to position [230, 0]
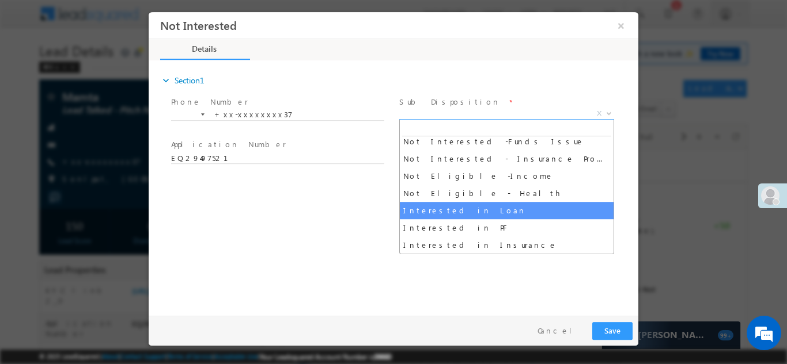
select select "Interested in Loan"
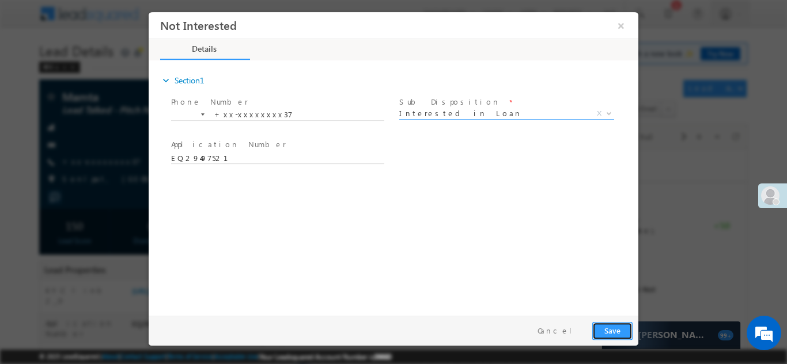
click at [610, 332] on button "Save" at bounding box center [612, 331] width 40 height 18
